Goal: Answer question/provide support: Share knowledge or assist other users

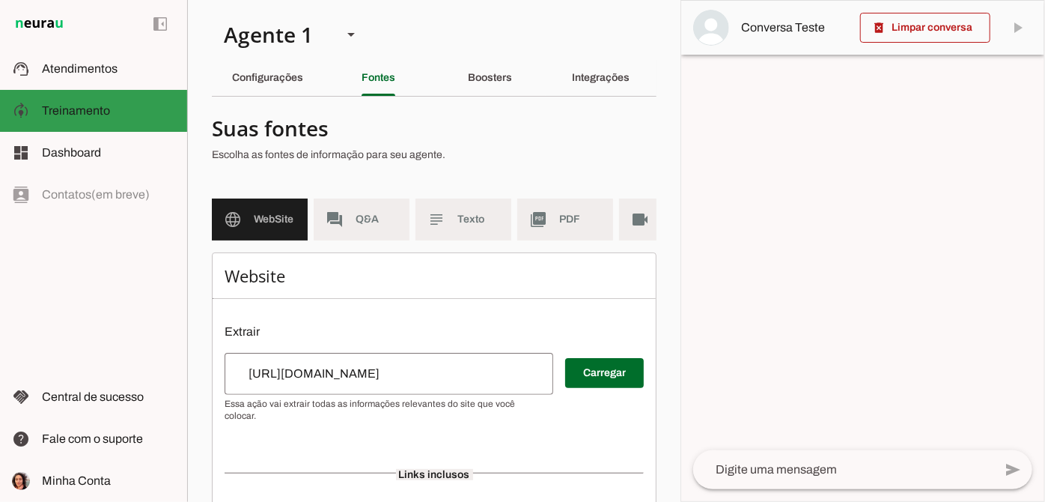
click at [60, 80] on md-item "support_agent Atendimentos Atendimentos" at bounding box center [93, 69] width 187 height 42
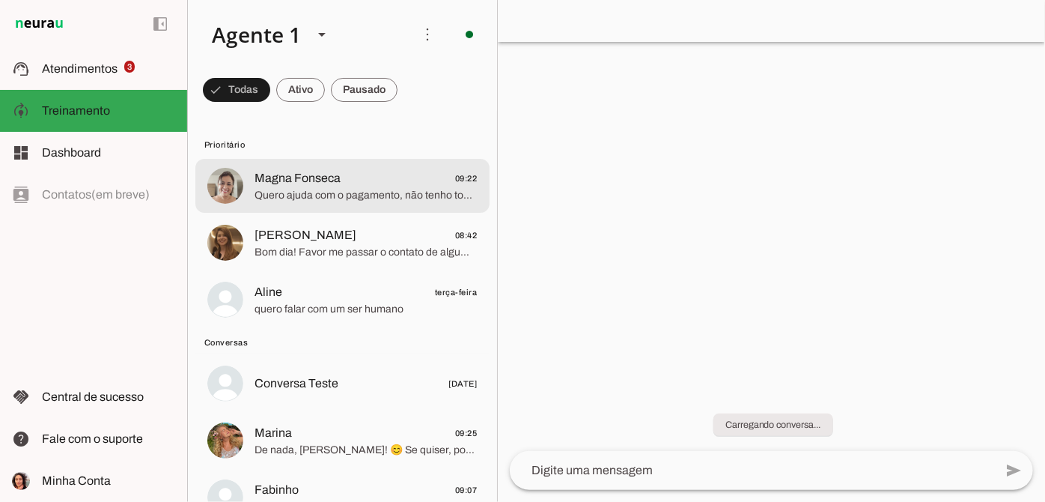
click at [361, 194] on span "Quero ajuda com o pagamento, não tenho todo valor no momento, mas quero garanti…" at bounding box center [366, 195] width 223 height 15
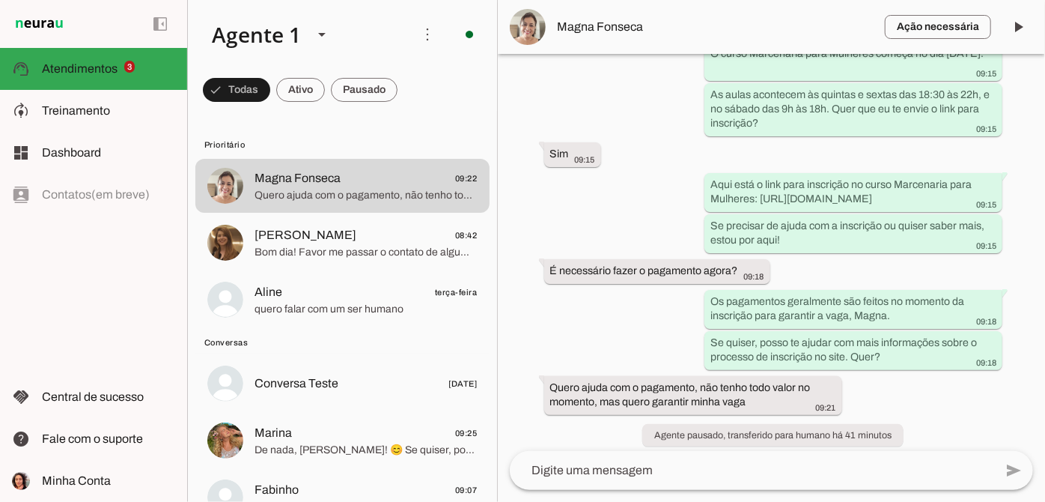
scroll to position [1293, 0]
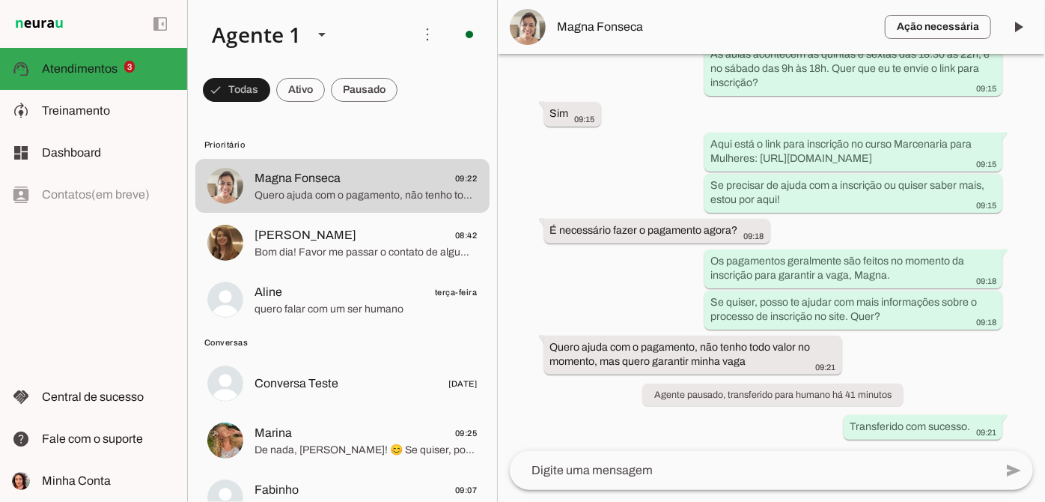
click at [639, 472] on textarea at bounding box center [752, 470] width 484 height 18
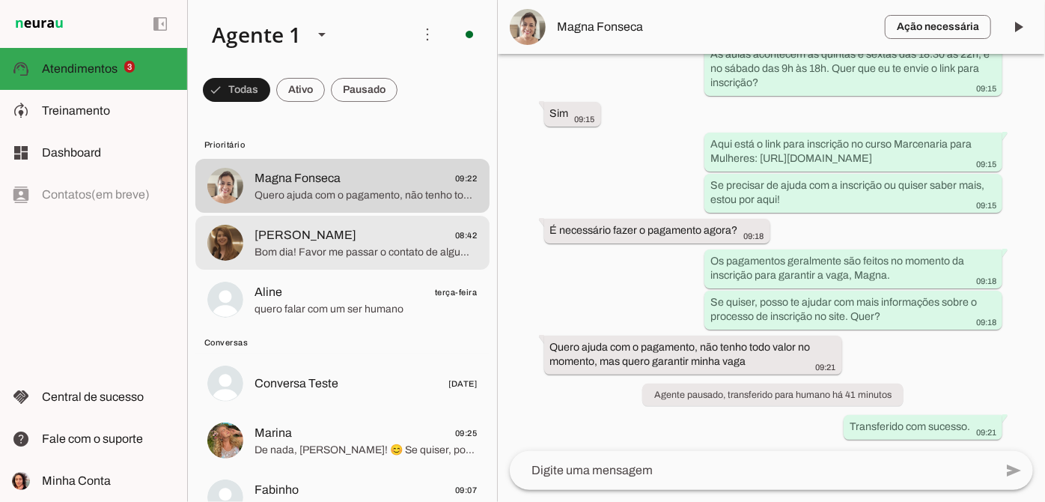
click at [328, 229] on span "[PERSON_NAME]" at bounding box center [306, 235] width 102 height 18
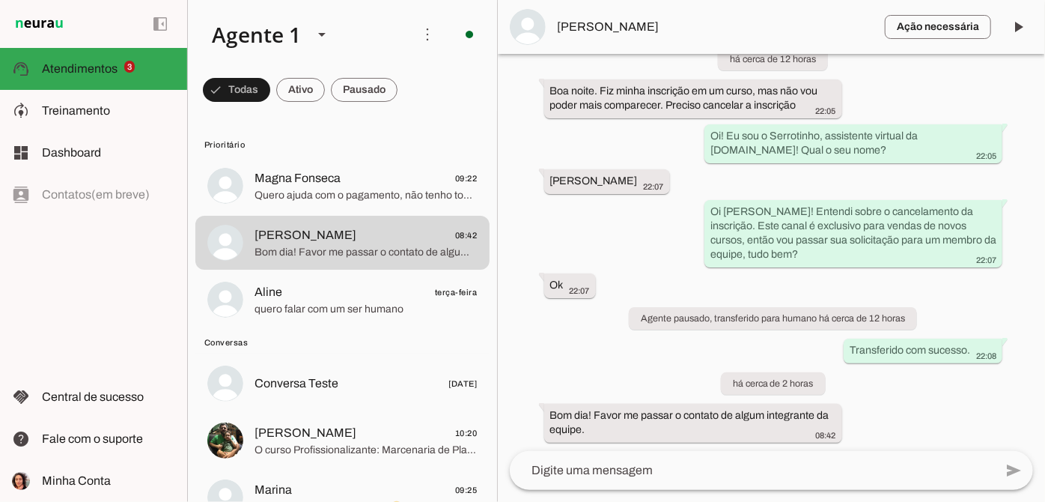
scroll to position [1276, 0]
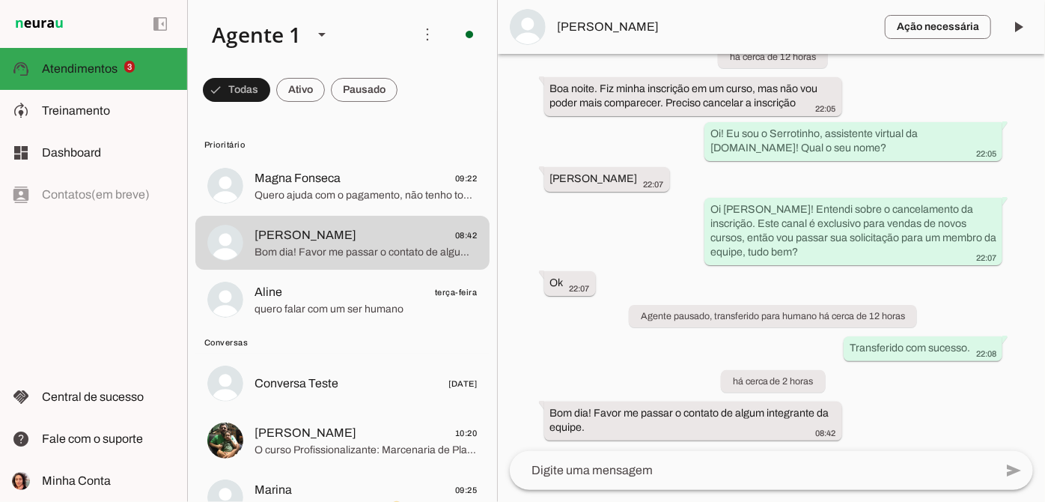
click at [569, 25] on span "[PERSON_NAME]" at bounding box center [715, 27] width 315 height 18
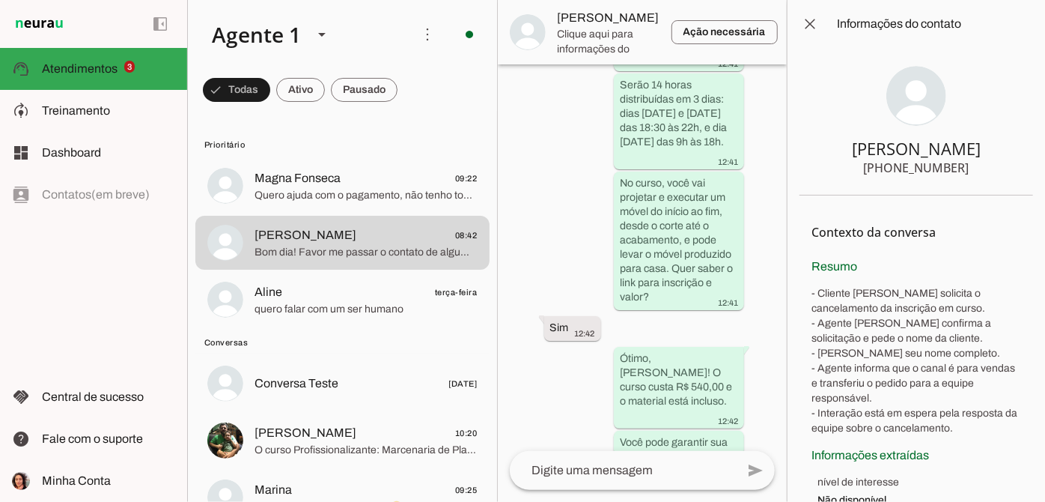
scroll to position [2487, 0]
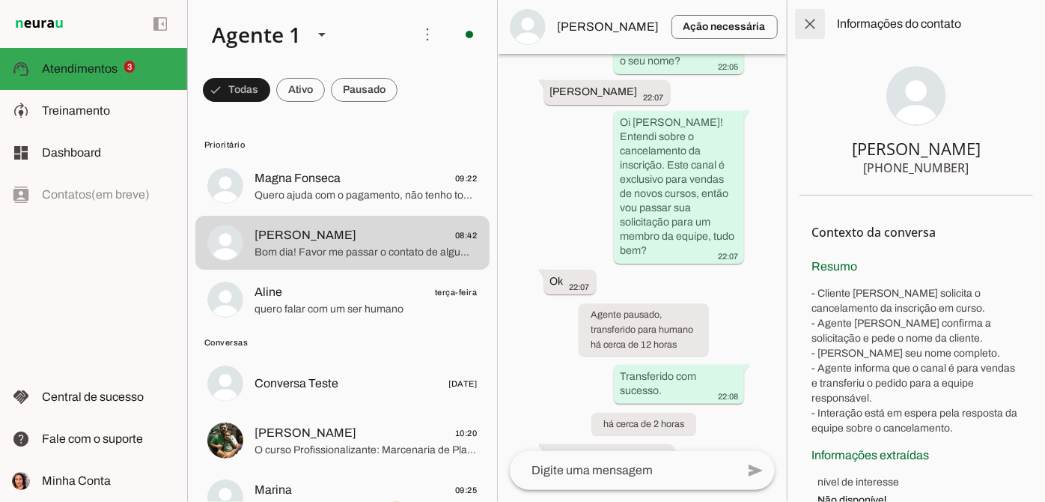
click at [812, 31] on span at bounding box center [810, 24] width 36 height 36
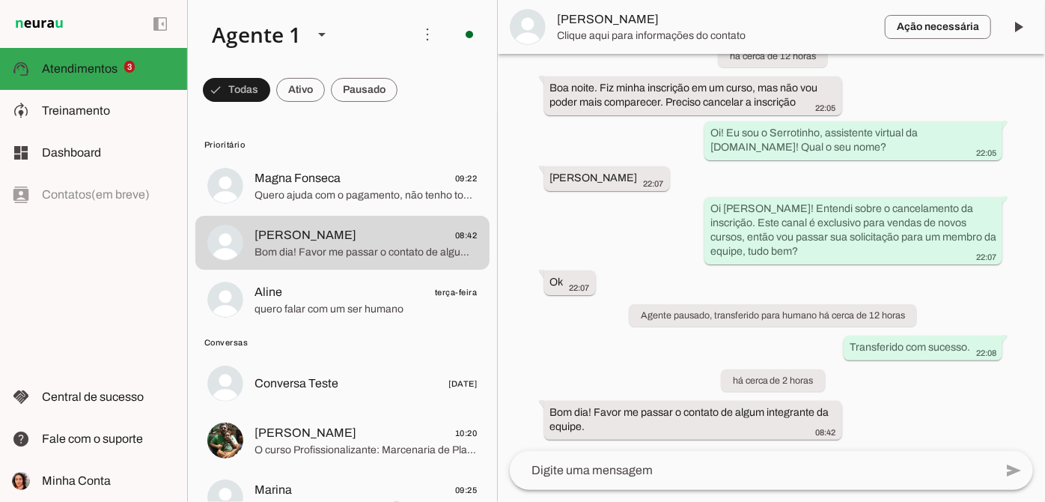
scroll to position [1276, 0]
click at [1024, 28] on span at bounding box center [1018, 27] width 36 height 36
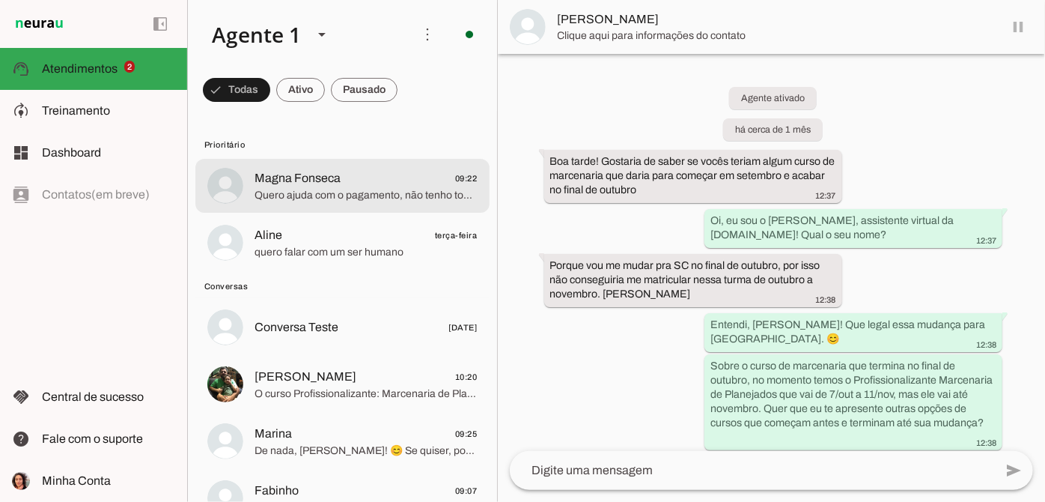
click at [345, 195] on span "Quero ajuda com o pagamento, não tenho todo valor no momento, mas quero garanti…" at bounding box center [366, 195] width 223 height 15
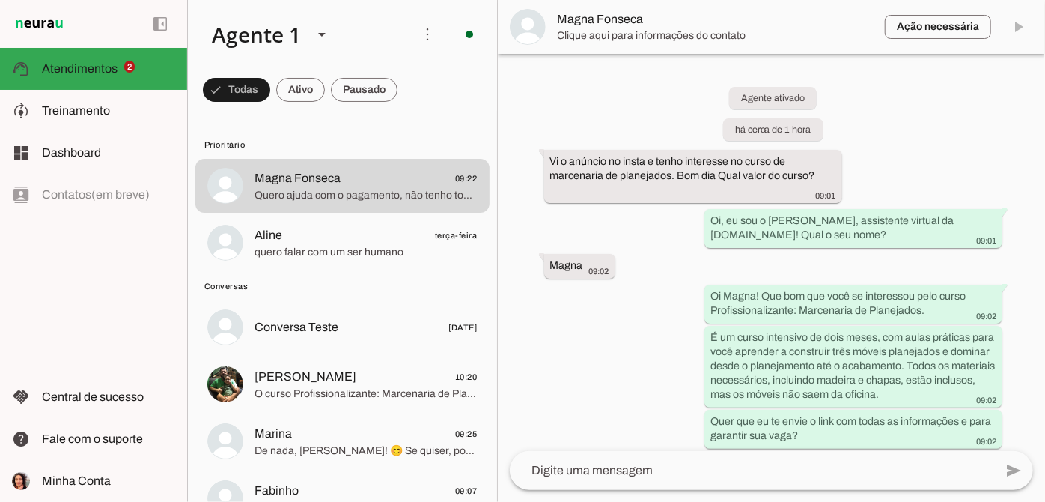
scroll to position [1293, 0]
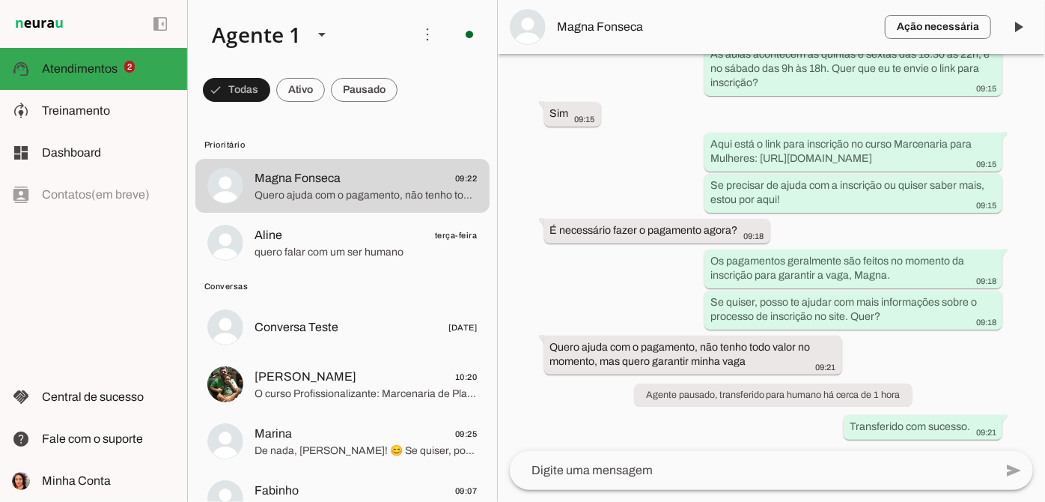
click at [595, 25] on span "Magna Fonseca" at bounding box center [715, 27] width 315 height 18
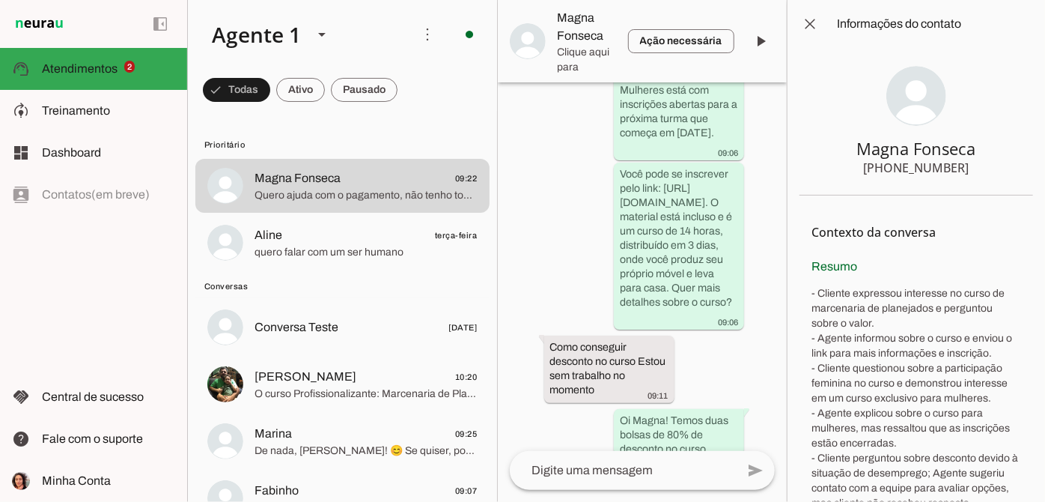
scroll to position [2675, 0]
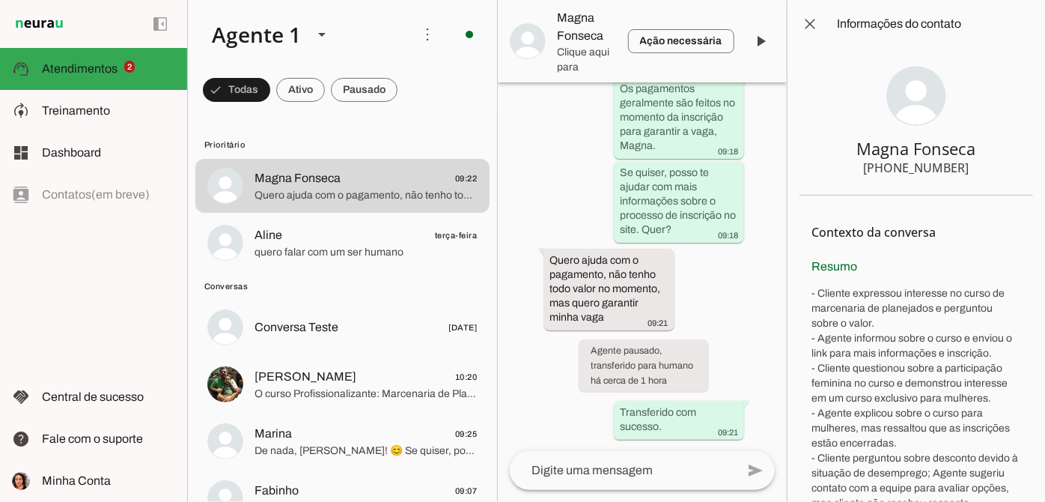
drag, startPoint x: 863, startPoint y: 168, endPoint x: 977, endPoint y: 178, distance: 114.3
click at [977, 178] on section "Magna Fonseca [PHONE_NUMBER]" at bounding box center [917, 122] width 234 height 148
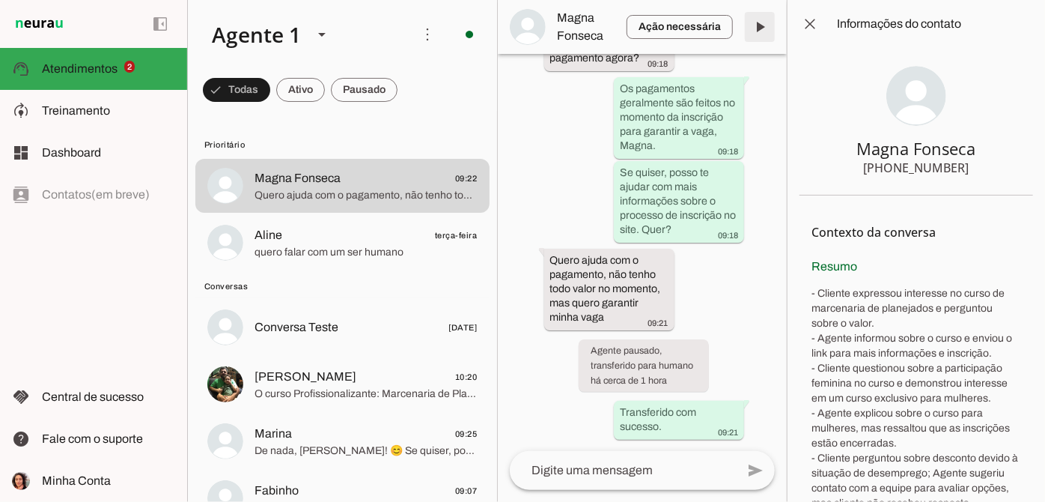
click at [770, 22] on span at bounding box center [760, 27] width 36 height 36
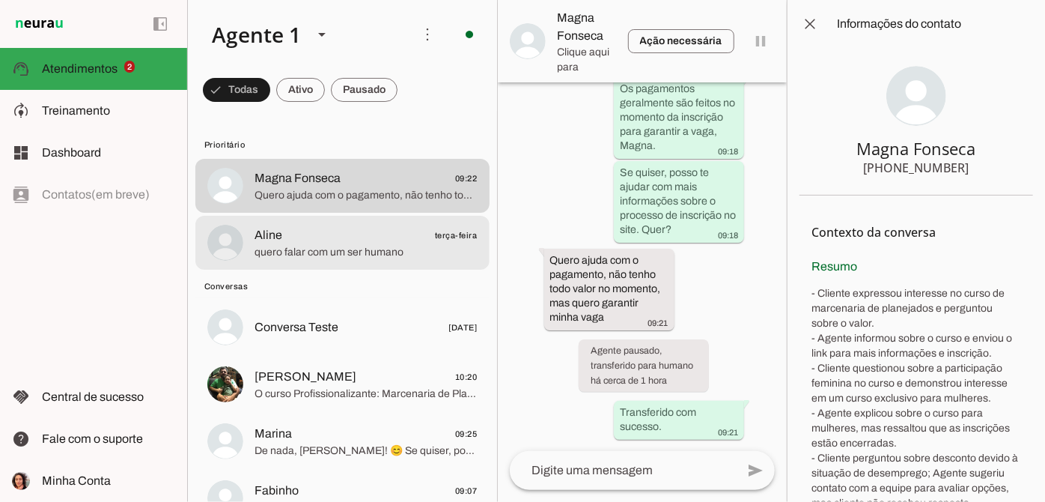
scroll to position [0, 0]
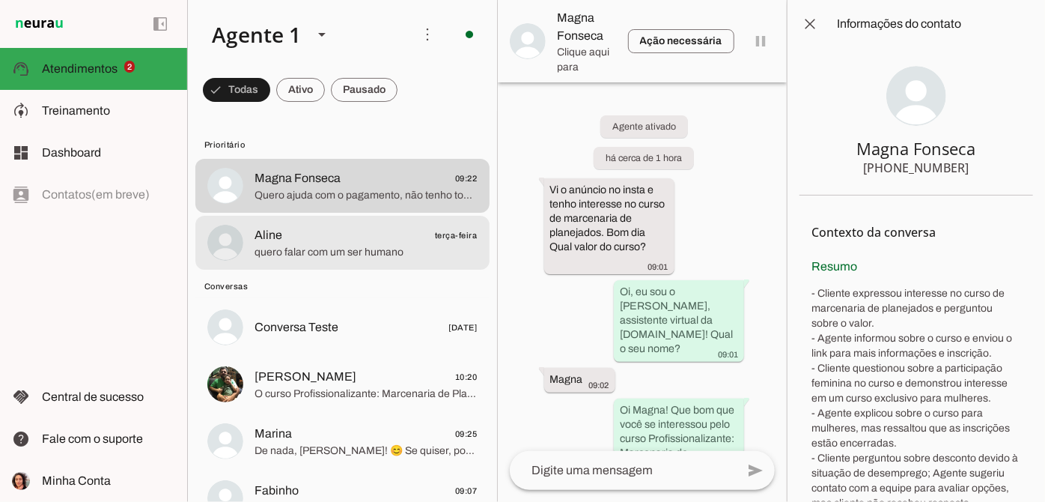
click at [407, 245] on span "quero falar com um ser humano" at bounding box center [366, 252] width 223 height 15
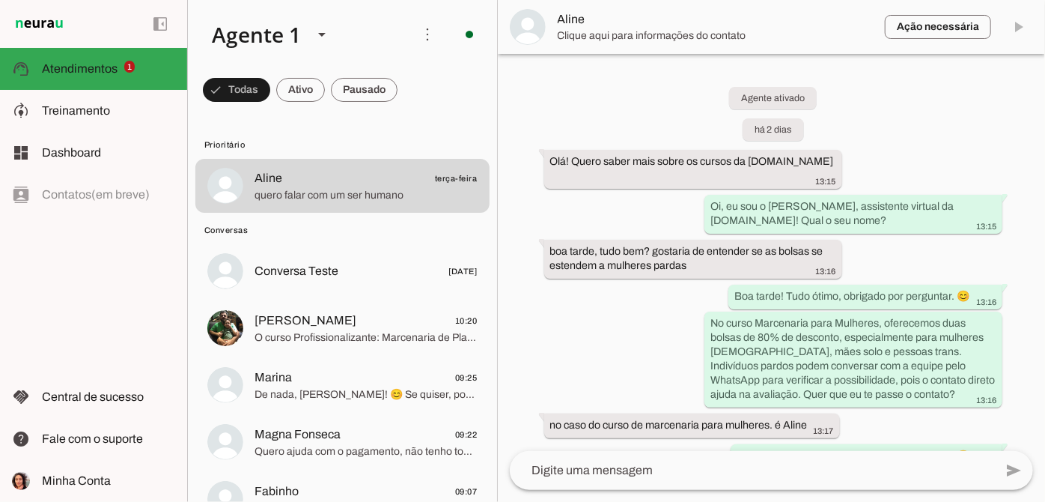
scroll to position [1165, 0]
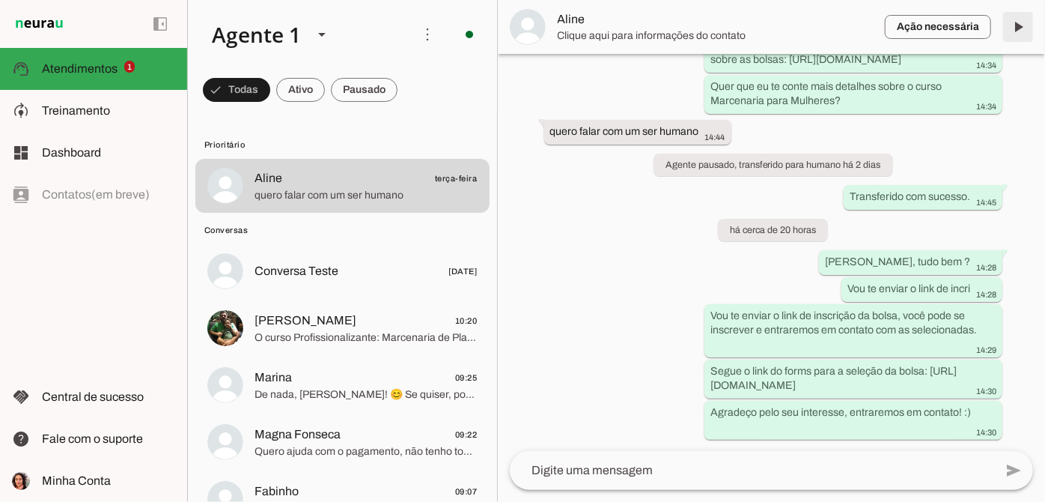
click at [1030, 37] on span at bounding box center [1018, 27] width 36 height 36
